Goal: Task Accomplishment & Management: Manage account settings

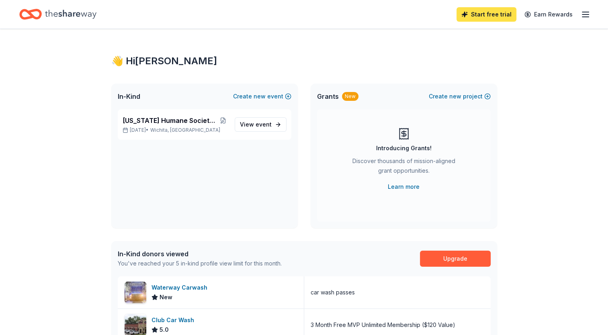
click at [485, 19] on link "Start free trial" at bounding box center [486, 14] width 60 height 14
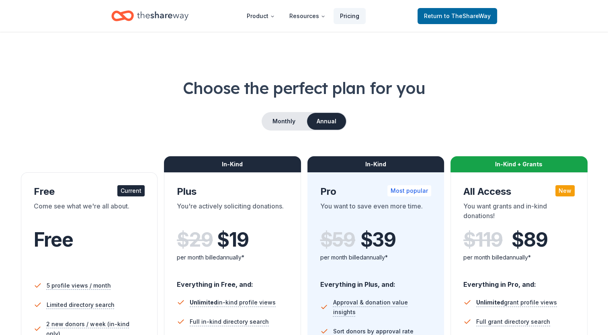
click at [351, 14] on link "Pricing" at bounding box center [349, 16] width 32 height 16
click at [263, 18] on button "Product" at bounding box center [260, 16] width 41 height 16
click at [156, 16] on icon "Home" at bounding box center [162, 16] width 51 height 16
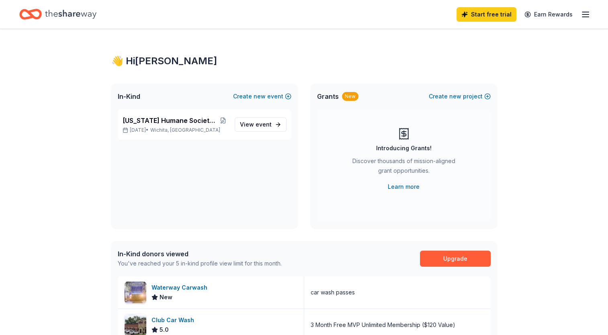
click at [583, 14] on icon "button" at bounding box center [586, 15] width 10 height 10
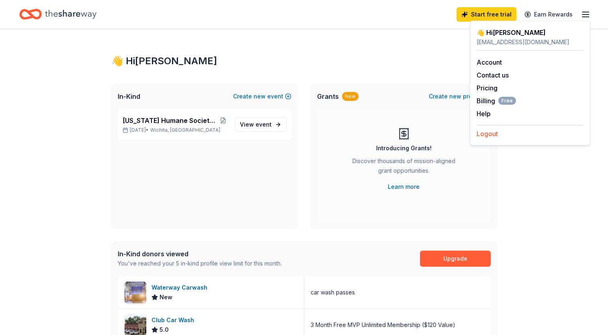
click at [487, 135] on button "Logout" at bounding box center [487, 134] width 21 height 10
